Goal: Task Accomplishment & Management: Use online tool/utility

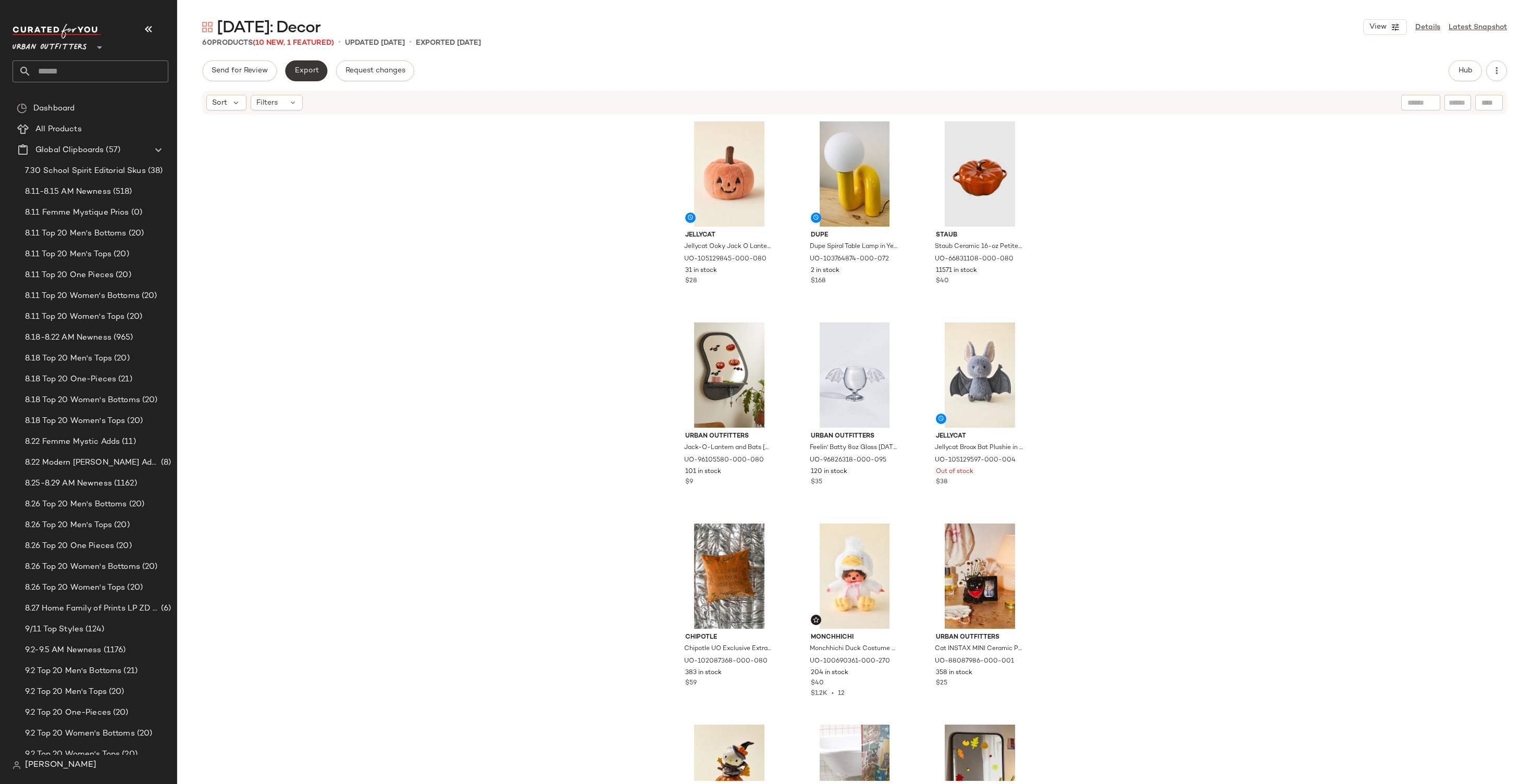
click at [315, 74] on span "Export" at bounding box center [306, 71] width 24 height 8
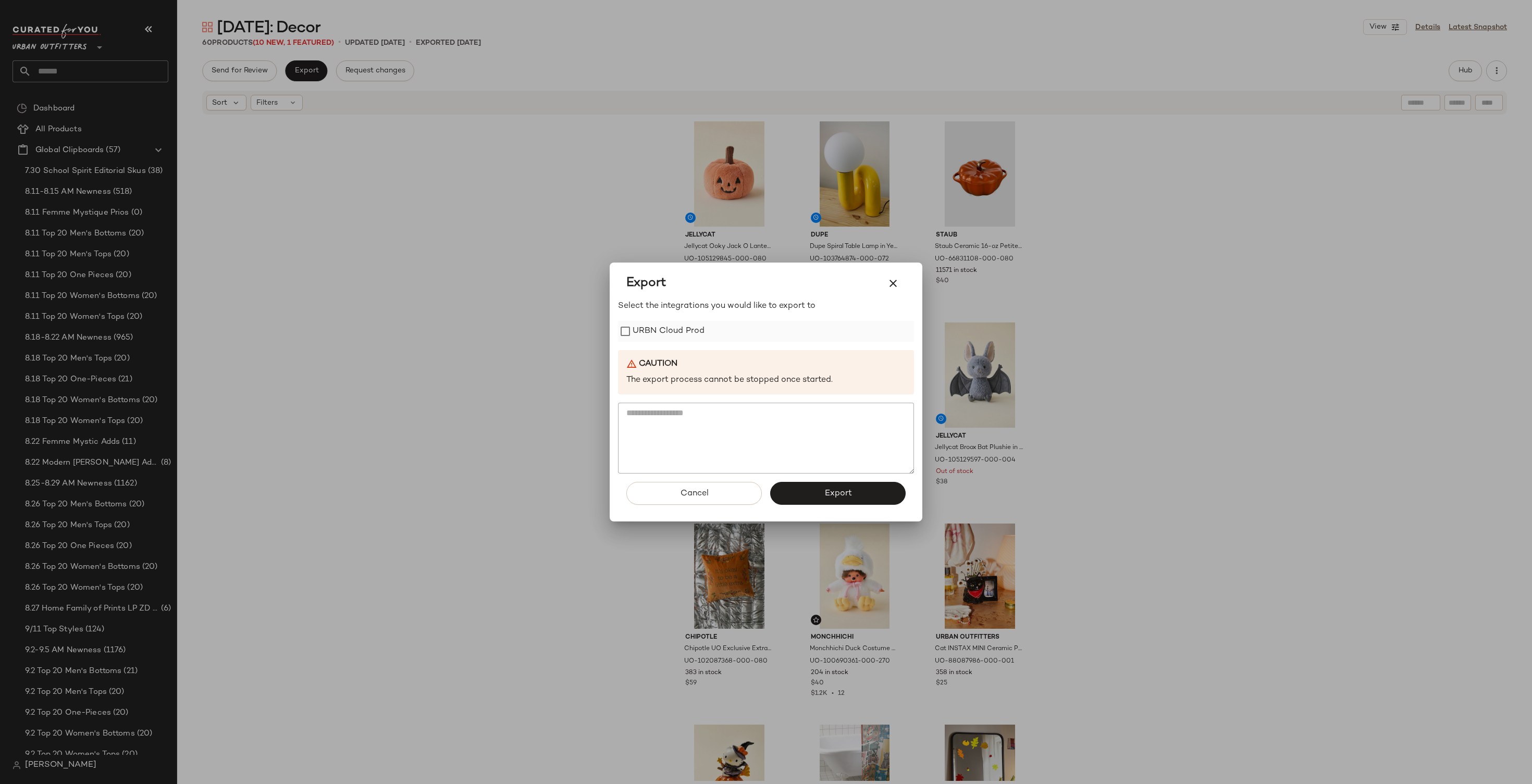
click at [663, 339] on label "URBN Cloud Prod" at bounding box center [668, 331] width 72 height 21
click at [869, 496] on button "Export" at bounding box center [838, 493] width 136 height 23
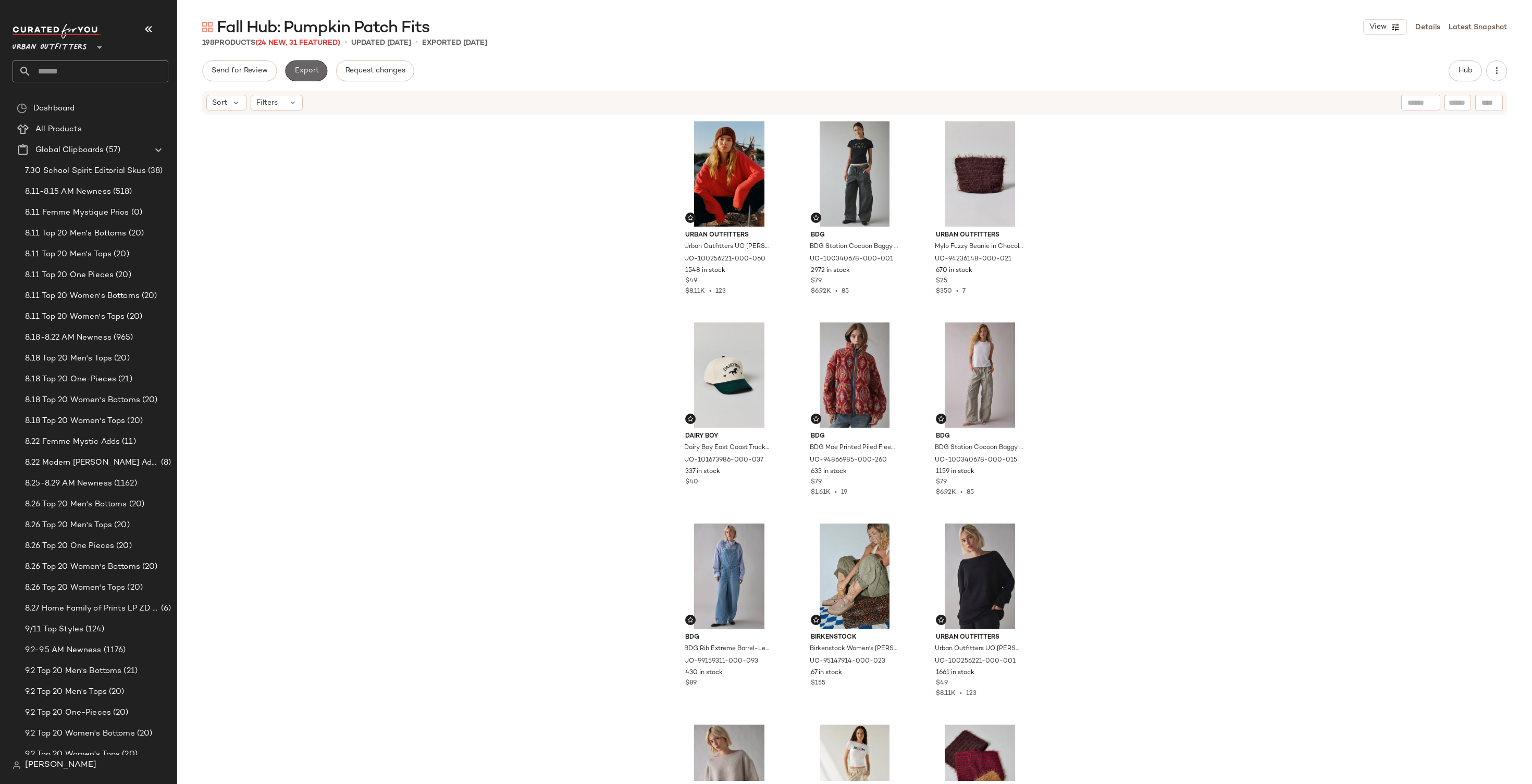
click at [316, 68] on span "Export" at bounding box center [306, 71] width 24 height 8
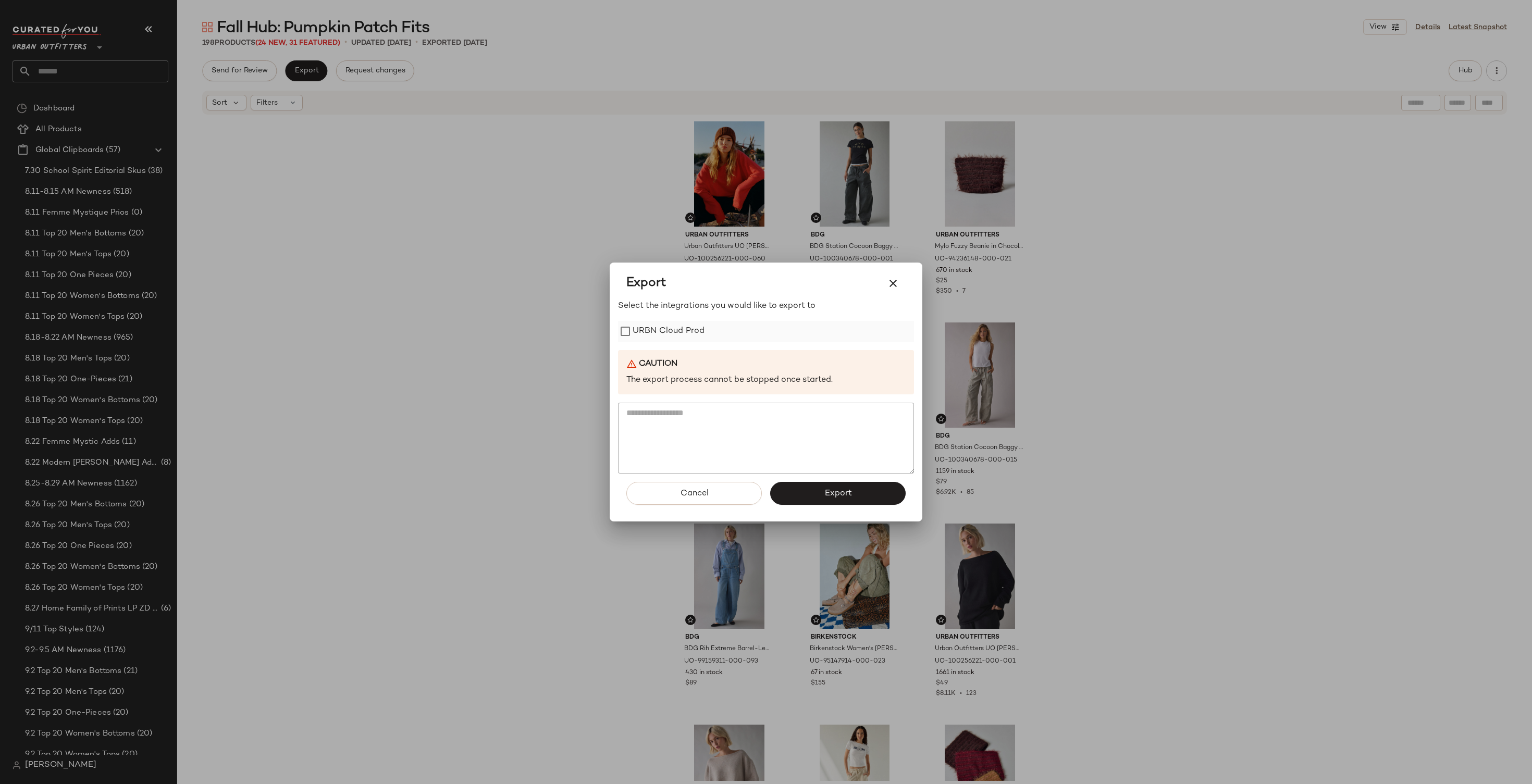
click at [651, 323] on label "URBN Cloud Prod" at bounding box center [668, 331] width 72 height 21
click at [821, 486] on button "Export" at bounding box center [838, 493] width 136 height 23
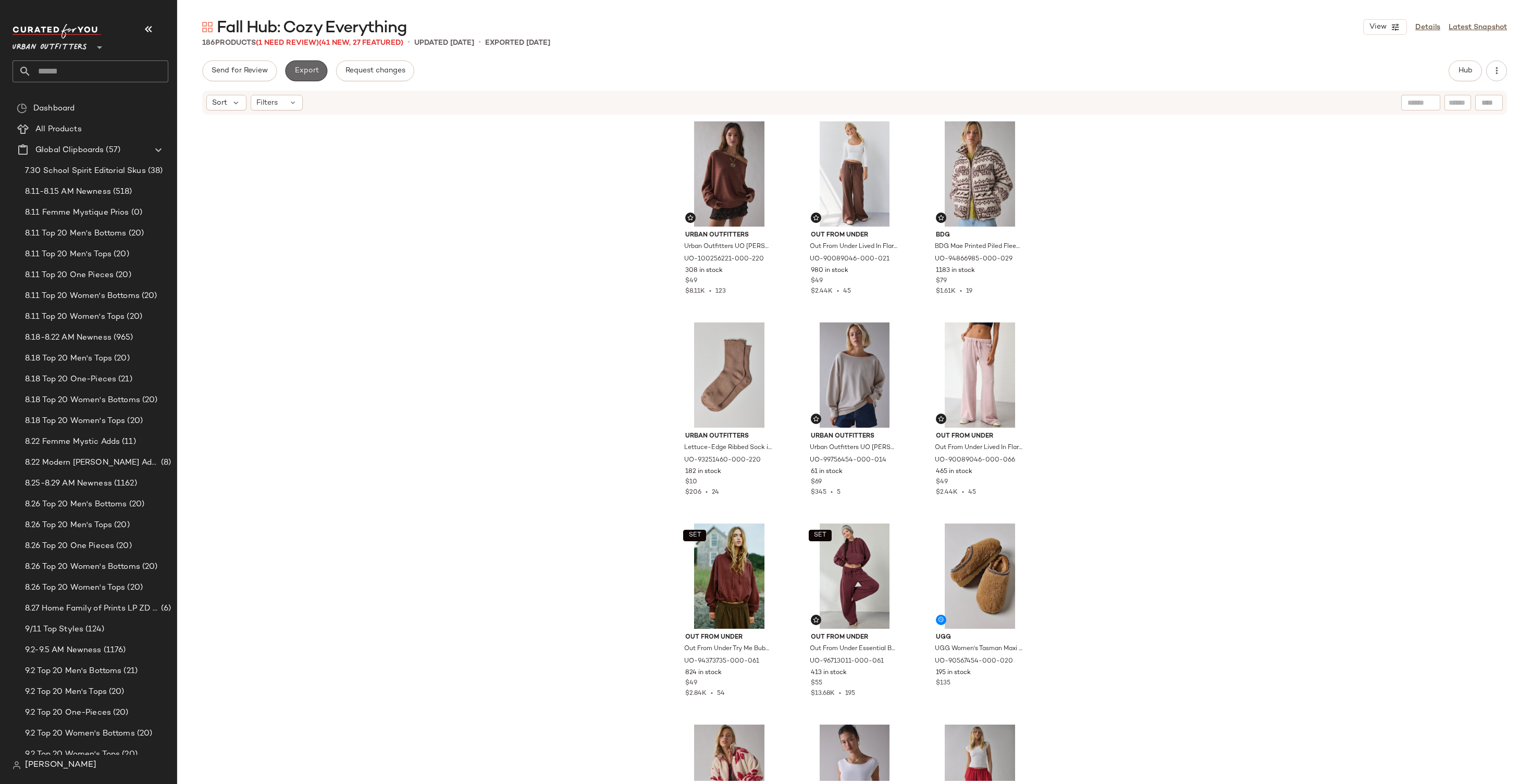
click at [315, 76] on button "Export" at bounding box center [306, 71] width 42 height 21
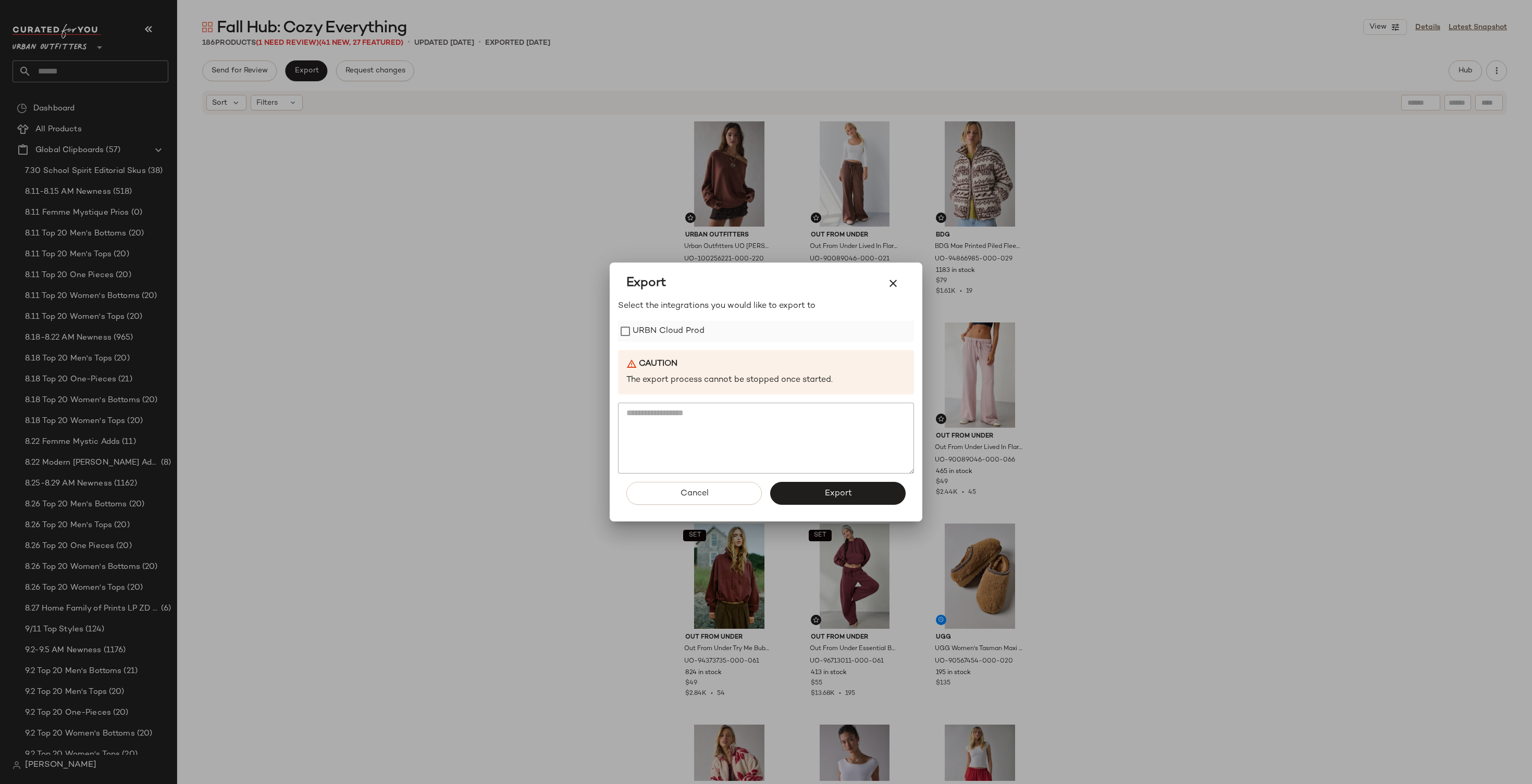
click at [679, 338] on label "URBN Cloud Prod" at bounding box center [668, 331] width 72 height 21
click at [460, 379] on div at bounding box center [766, 392] width 1532 height 784
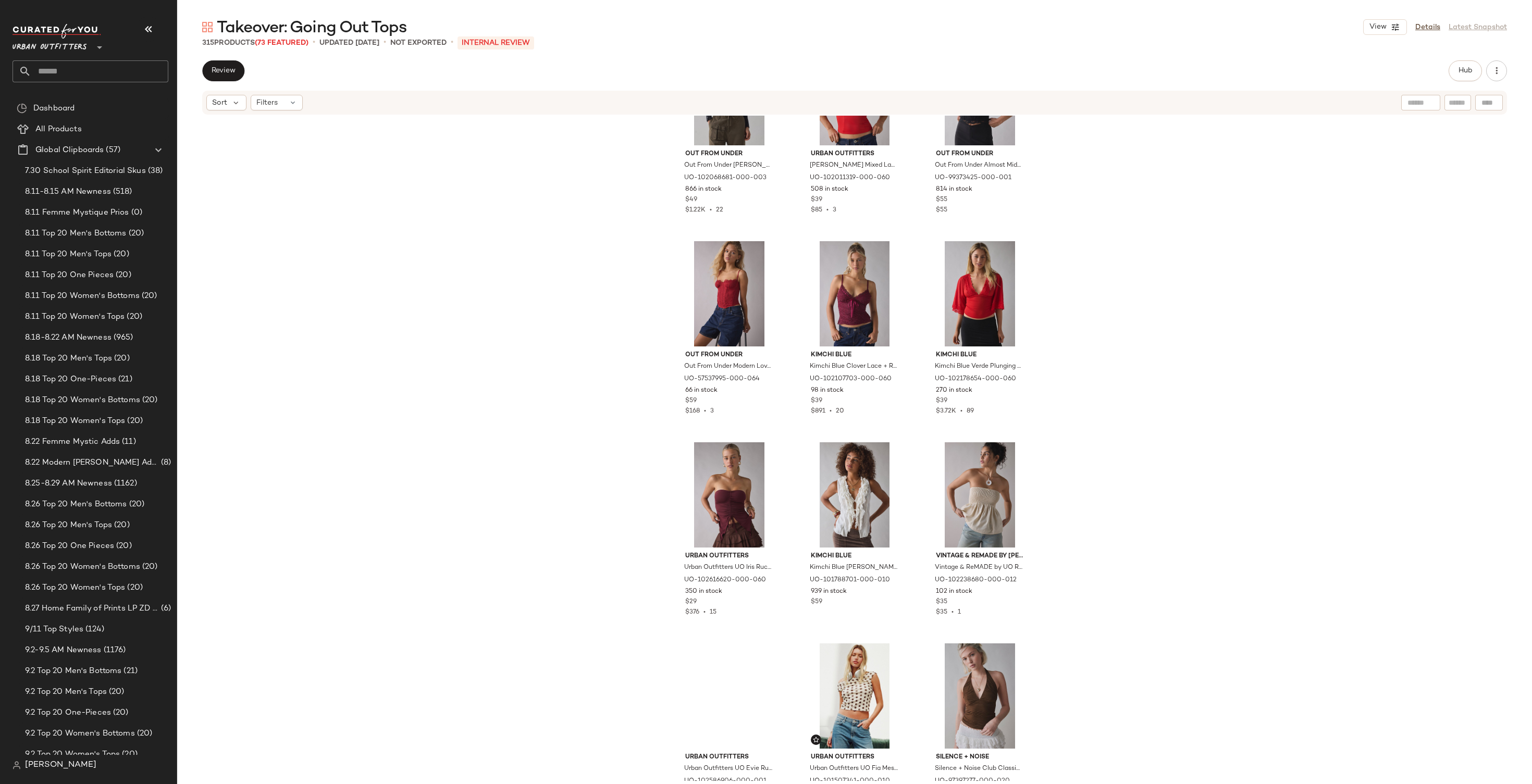
scroll to position [895, 0]
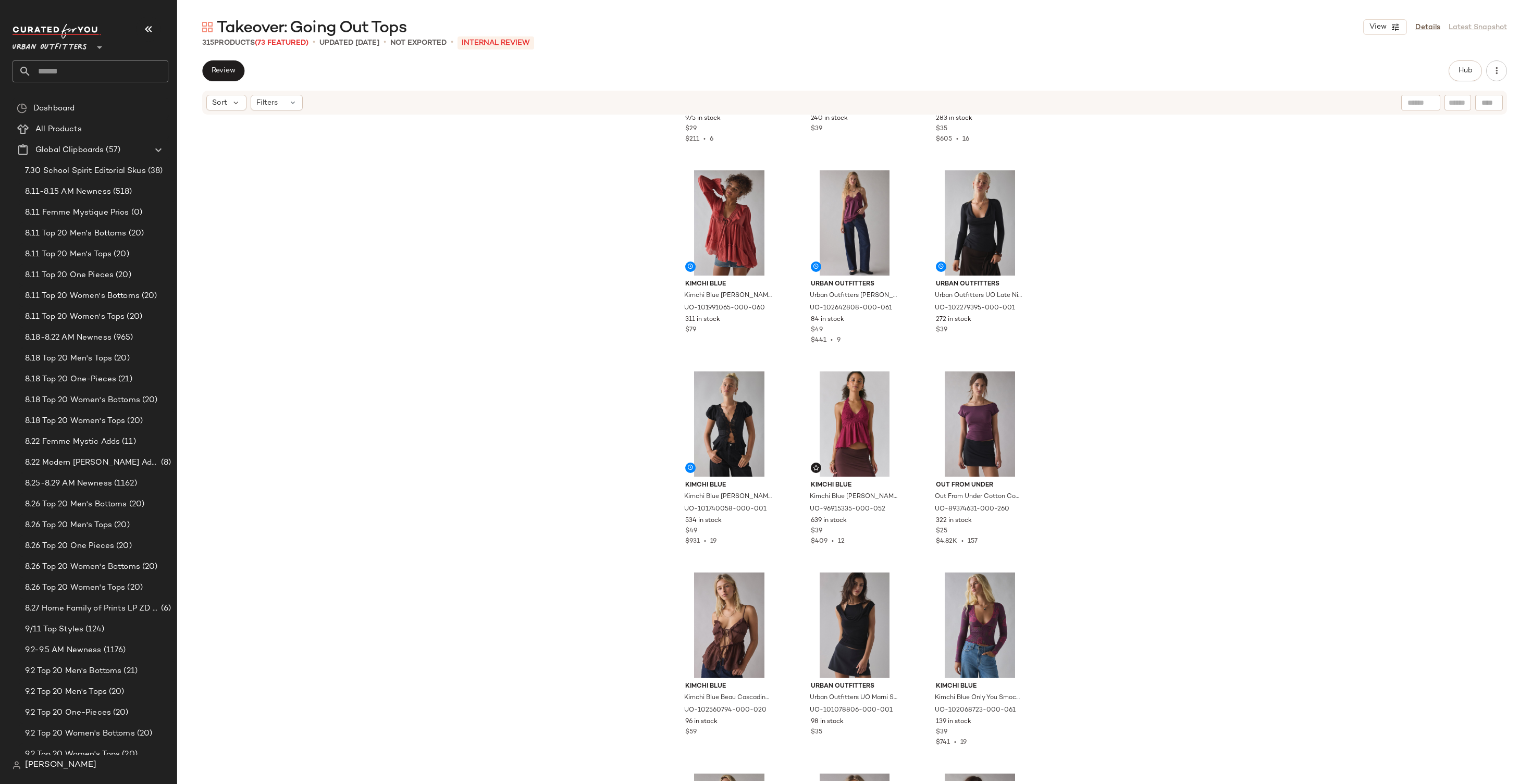
scroll to position [164, 0]
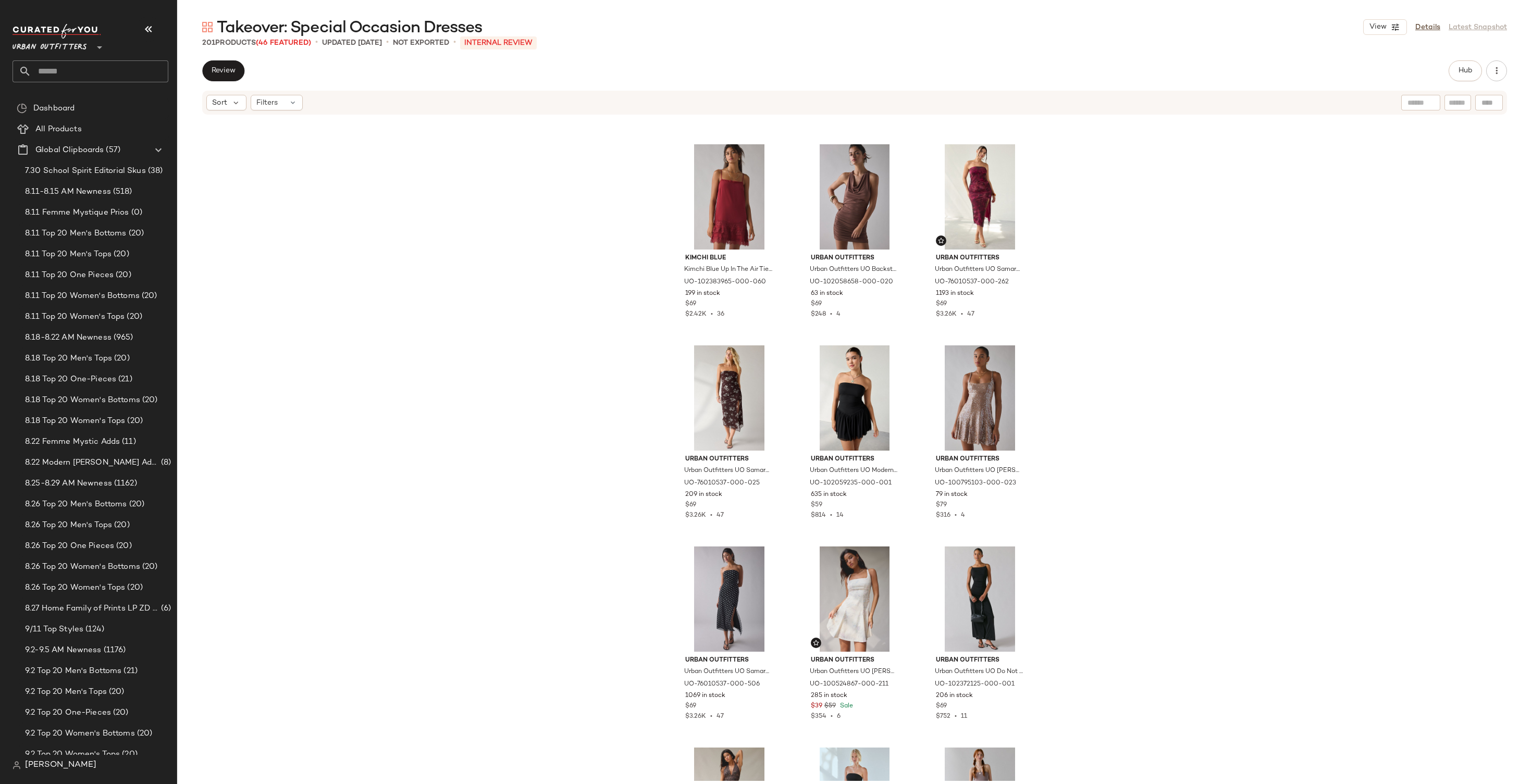
scroll to position [181, 0]
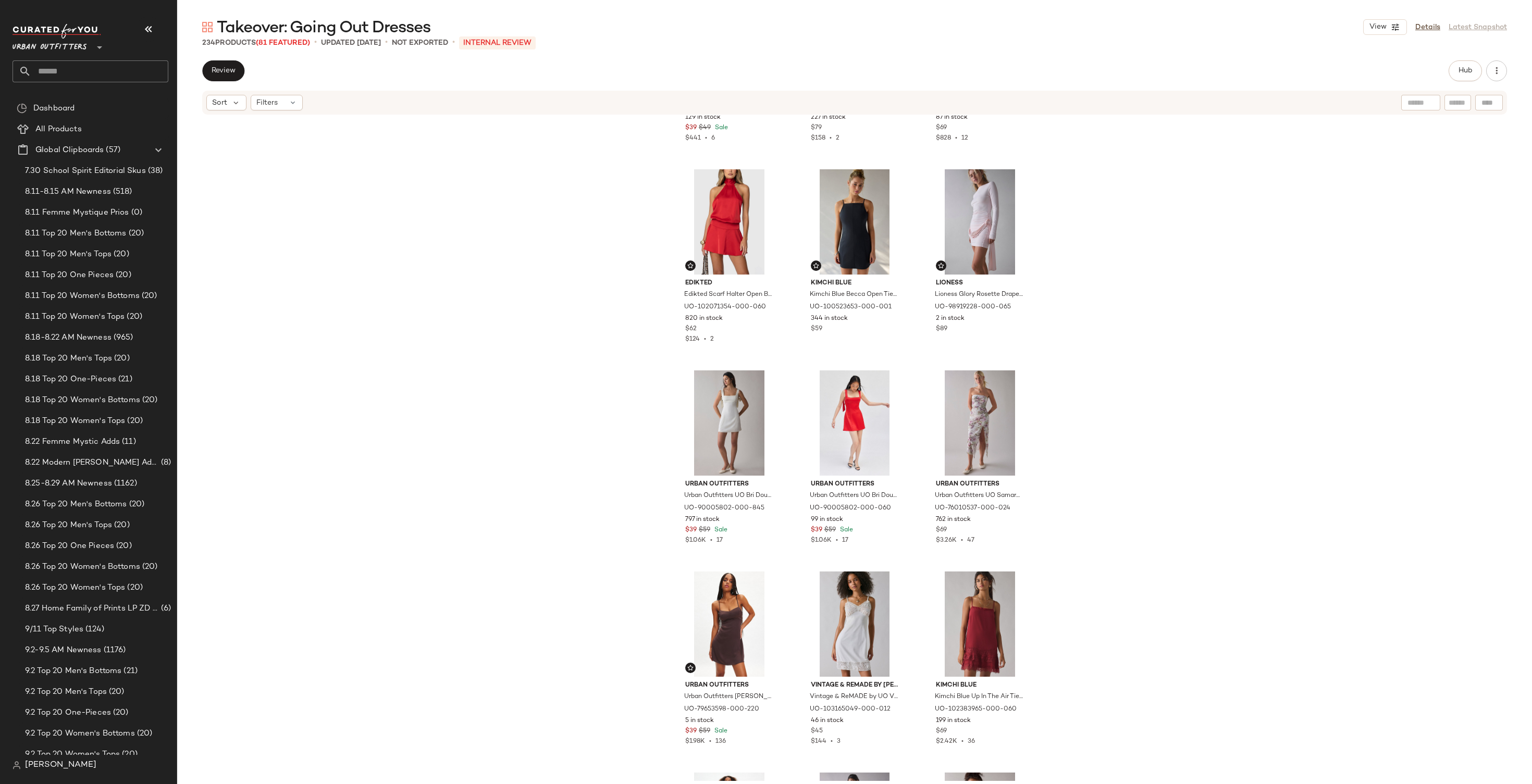
scroll to position [766, 0]
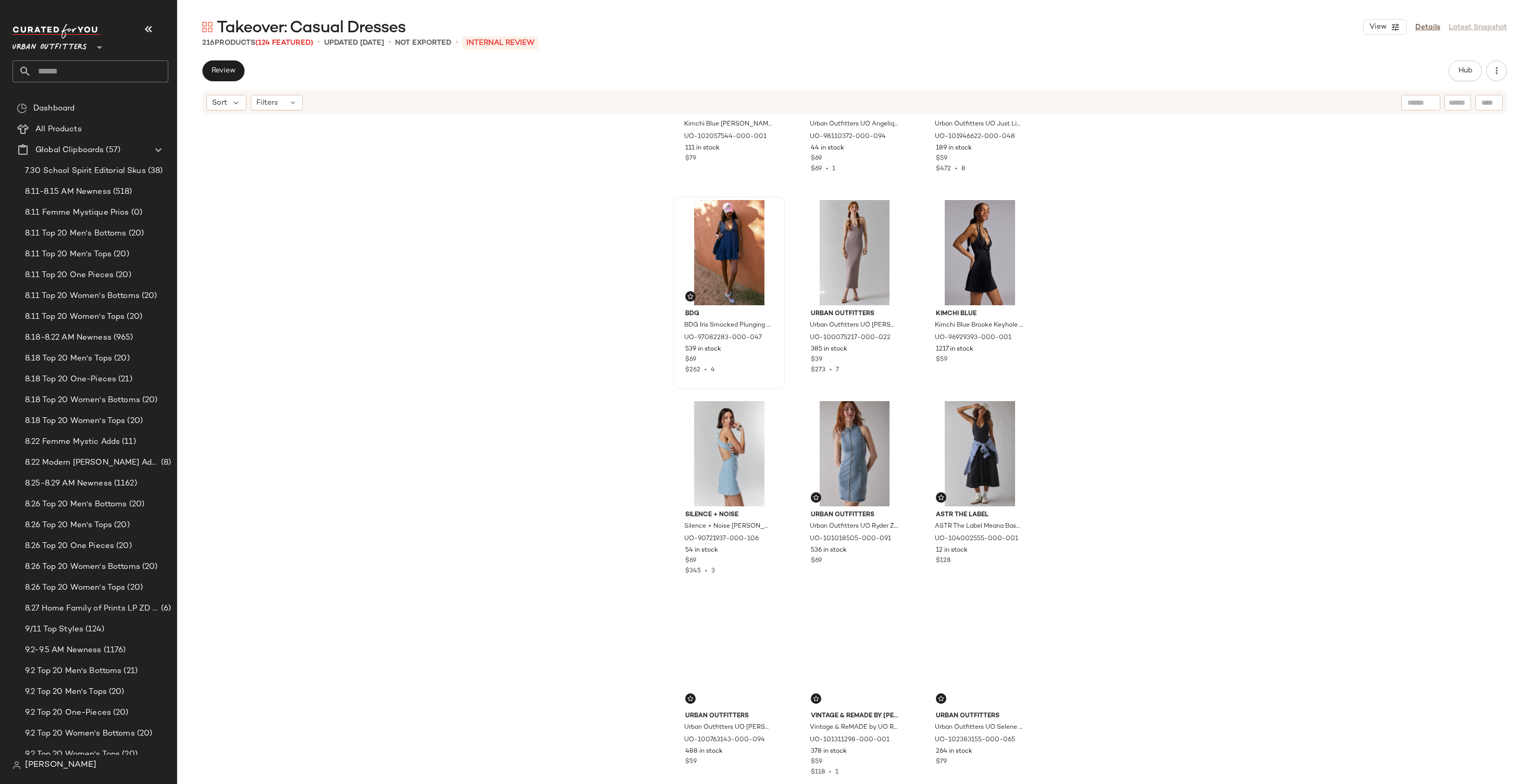
scroll to position [1136, 0]
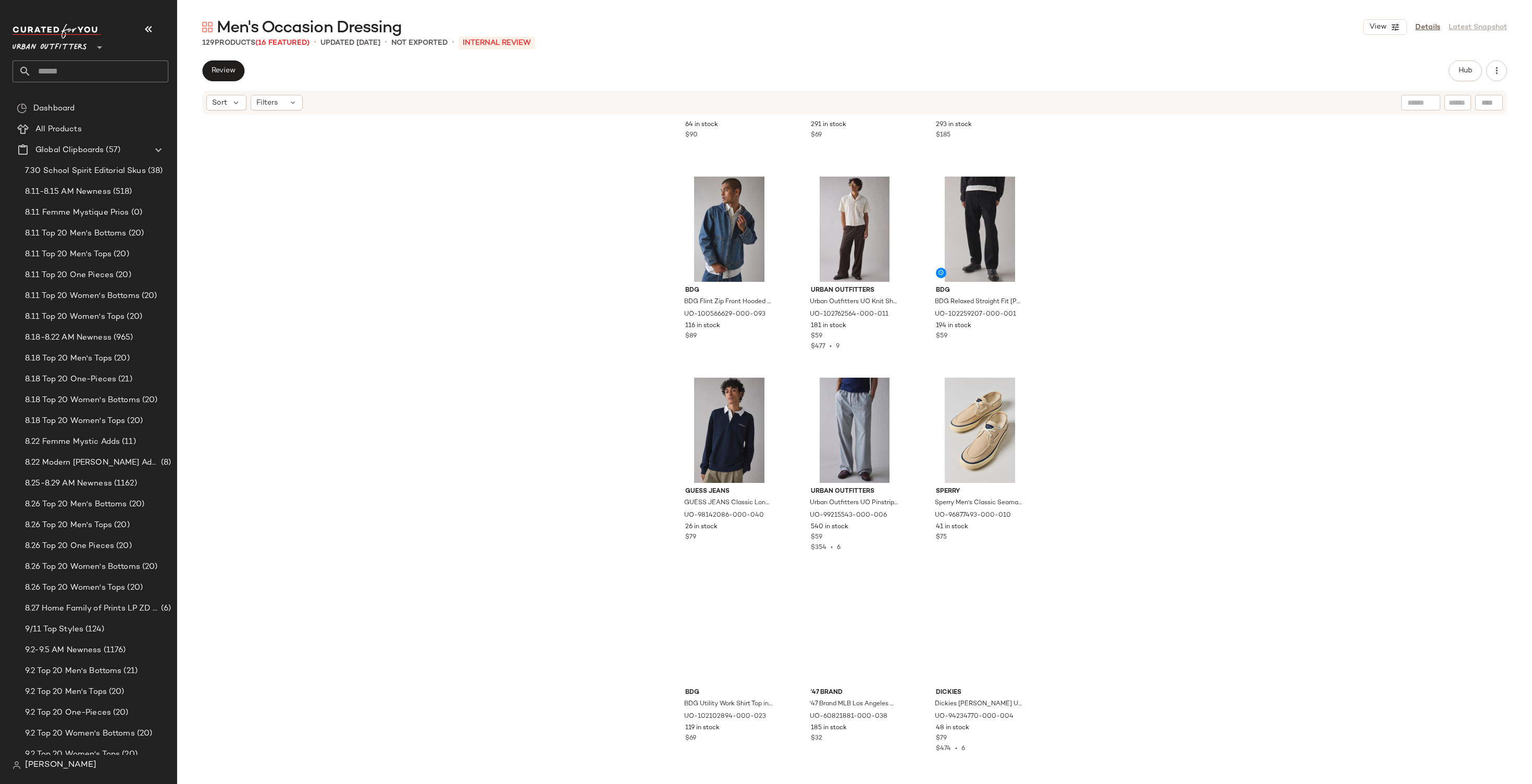
scroll to position [2261, 0]
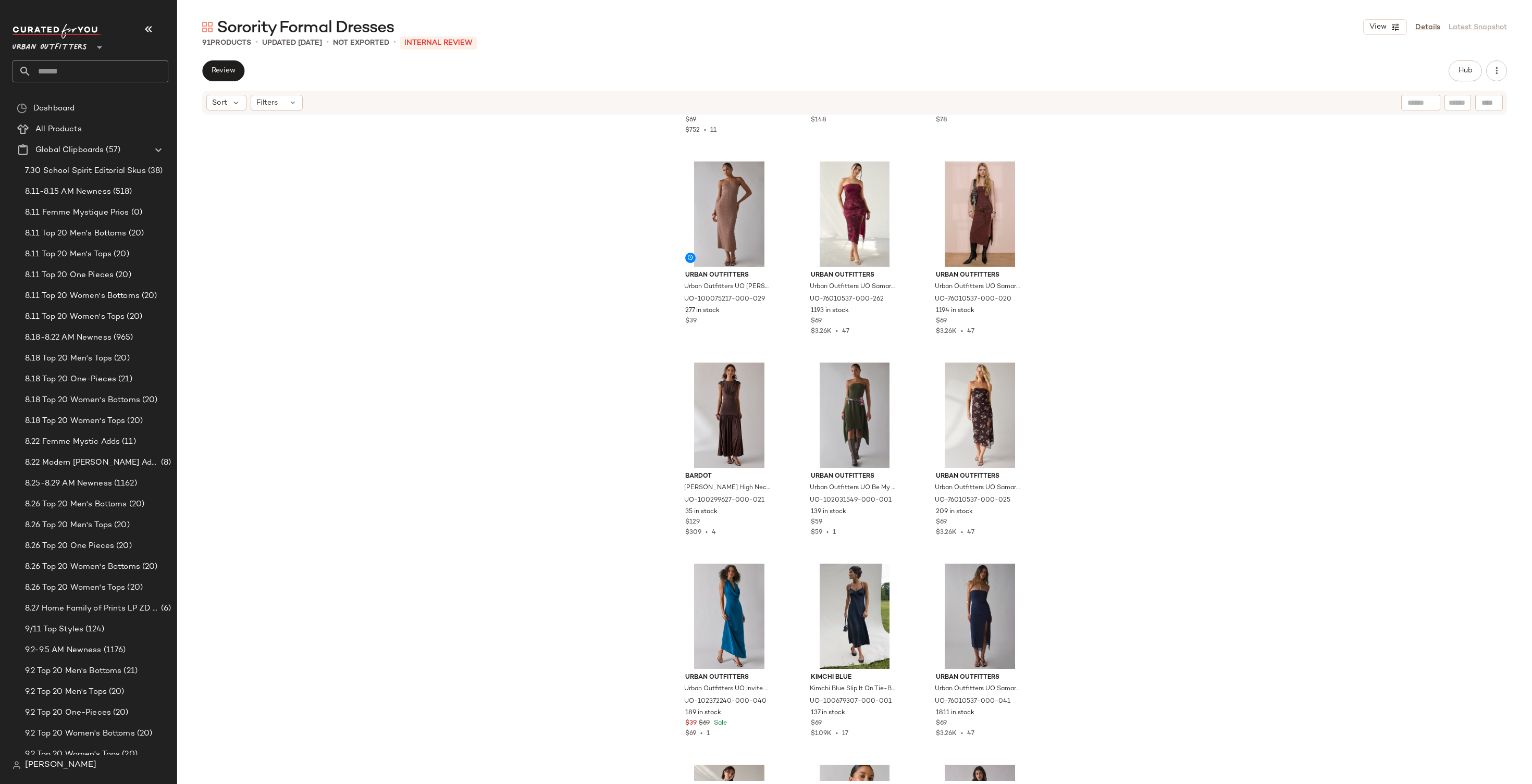
scroll to position [773, 0]
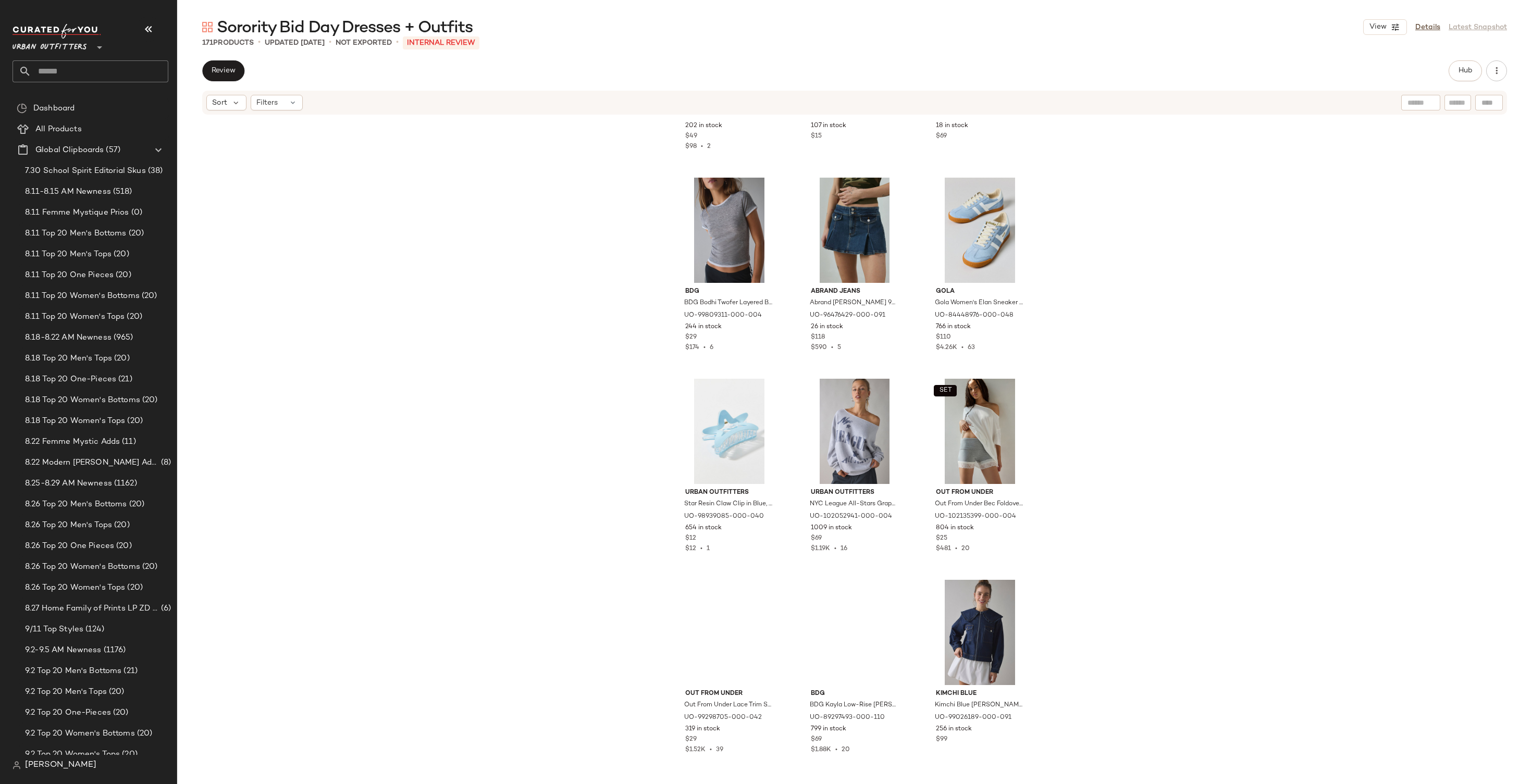
scroll to position [1373, 0]
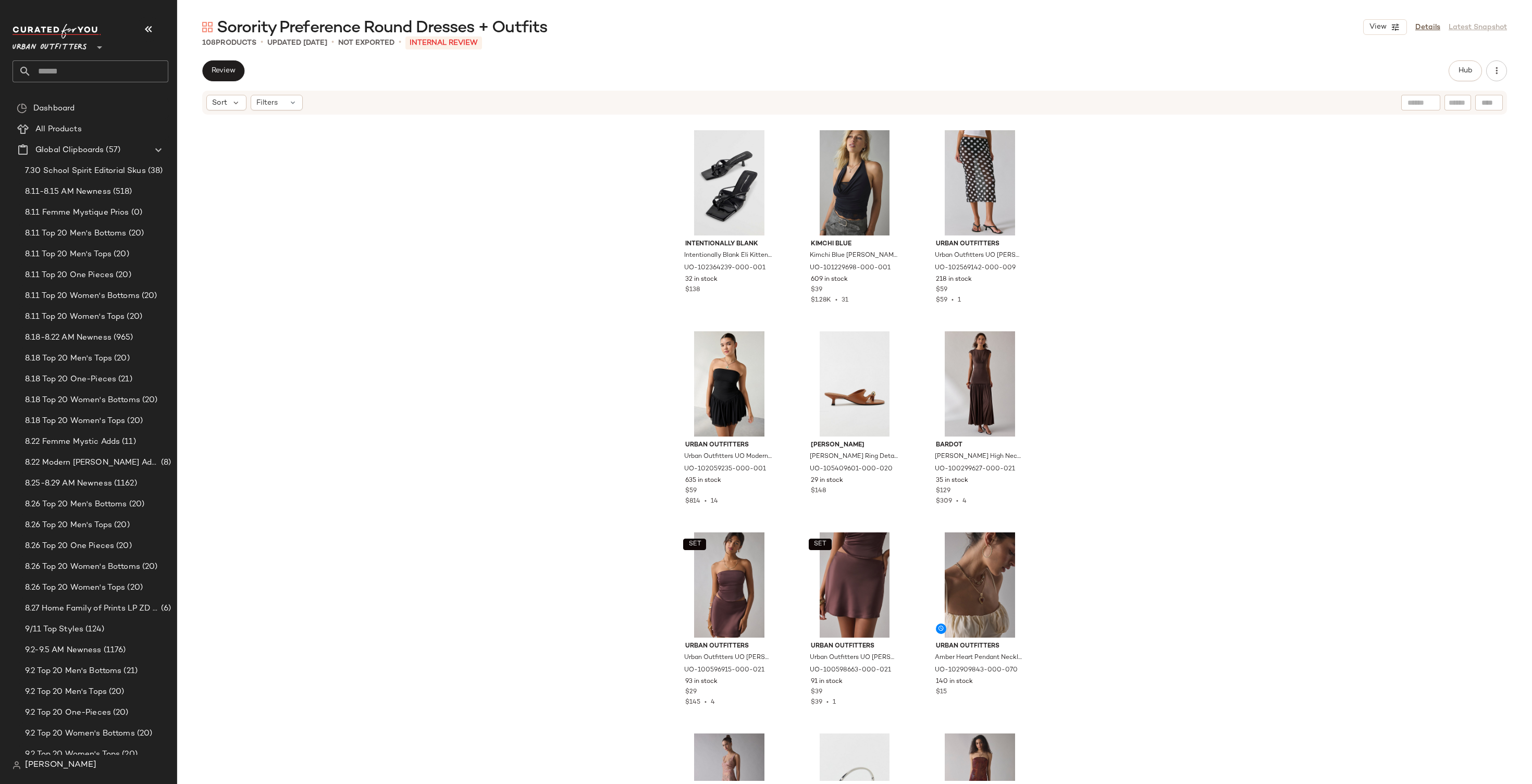
scroll to position [852, 0]
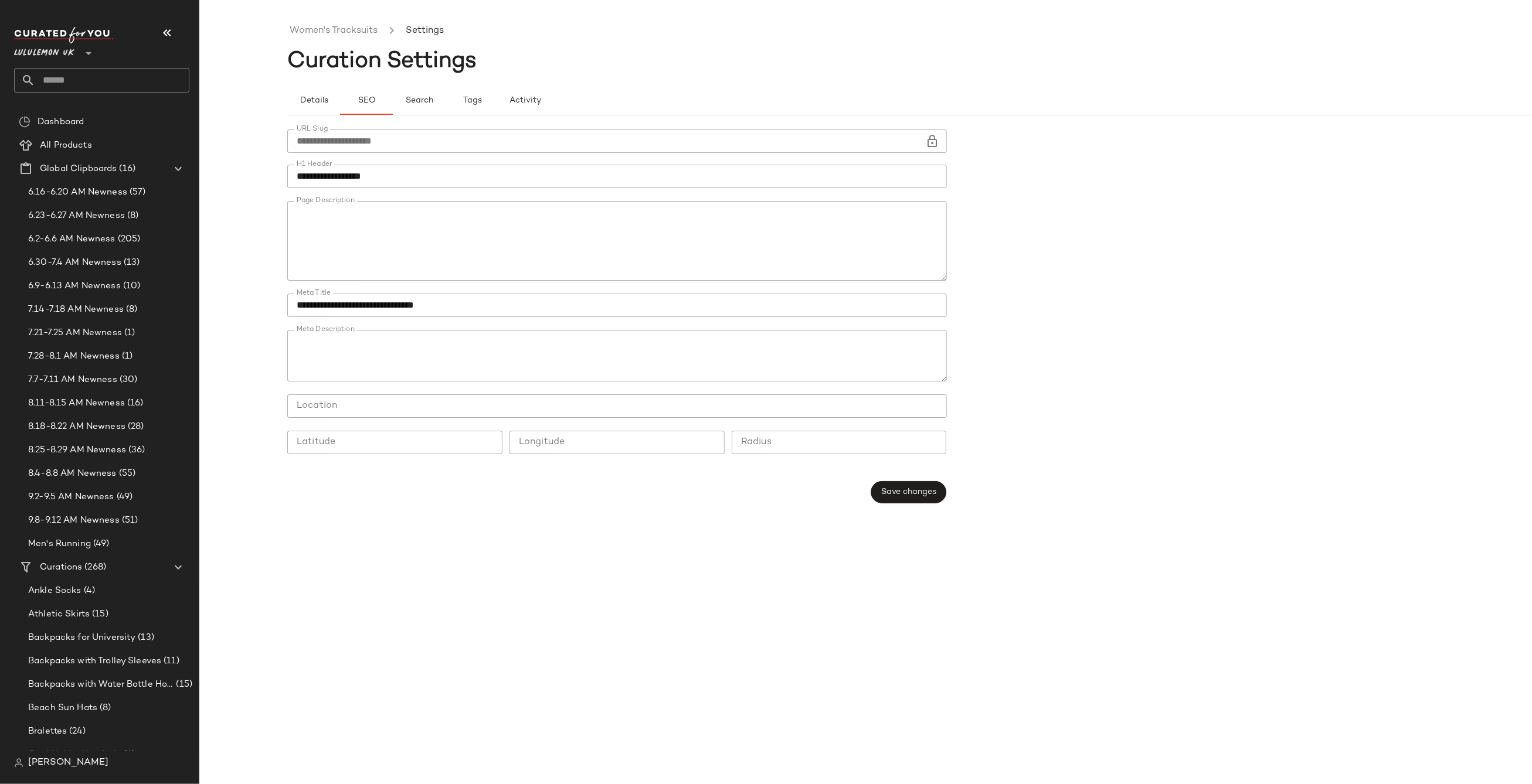
scroll to position [76, 0]
